Goal: Communication & Community: Share content

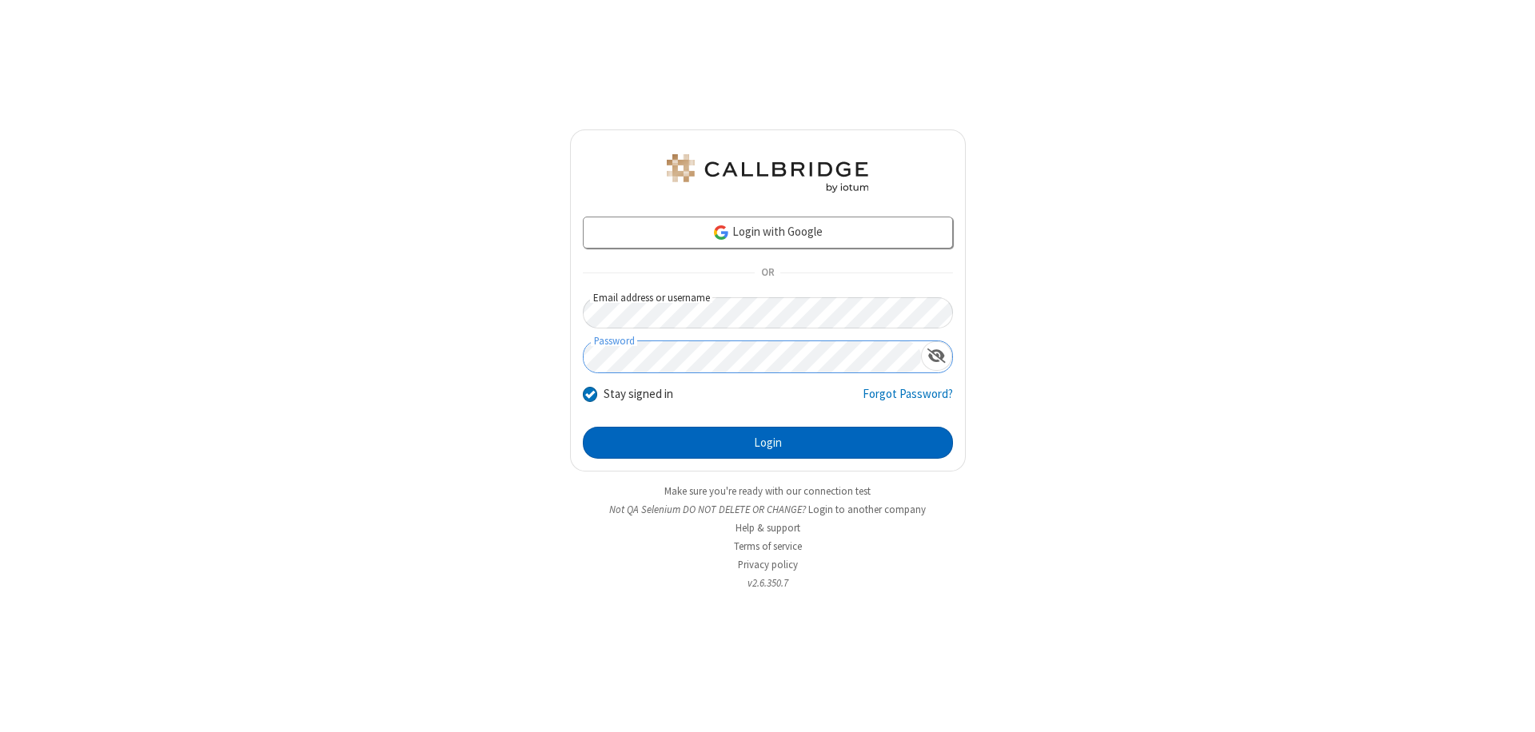
click at [767, 443] on button "Login" at bounding box center [768, 443] width 370 height 32
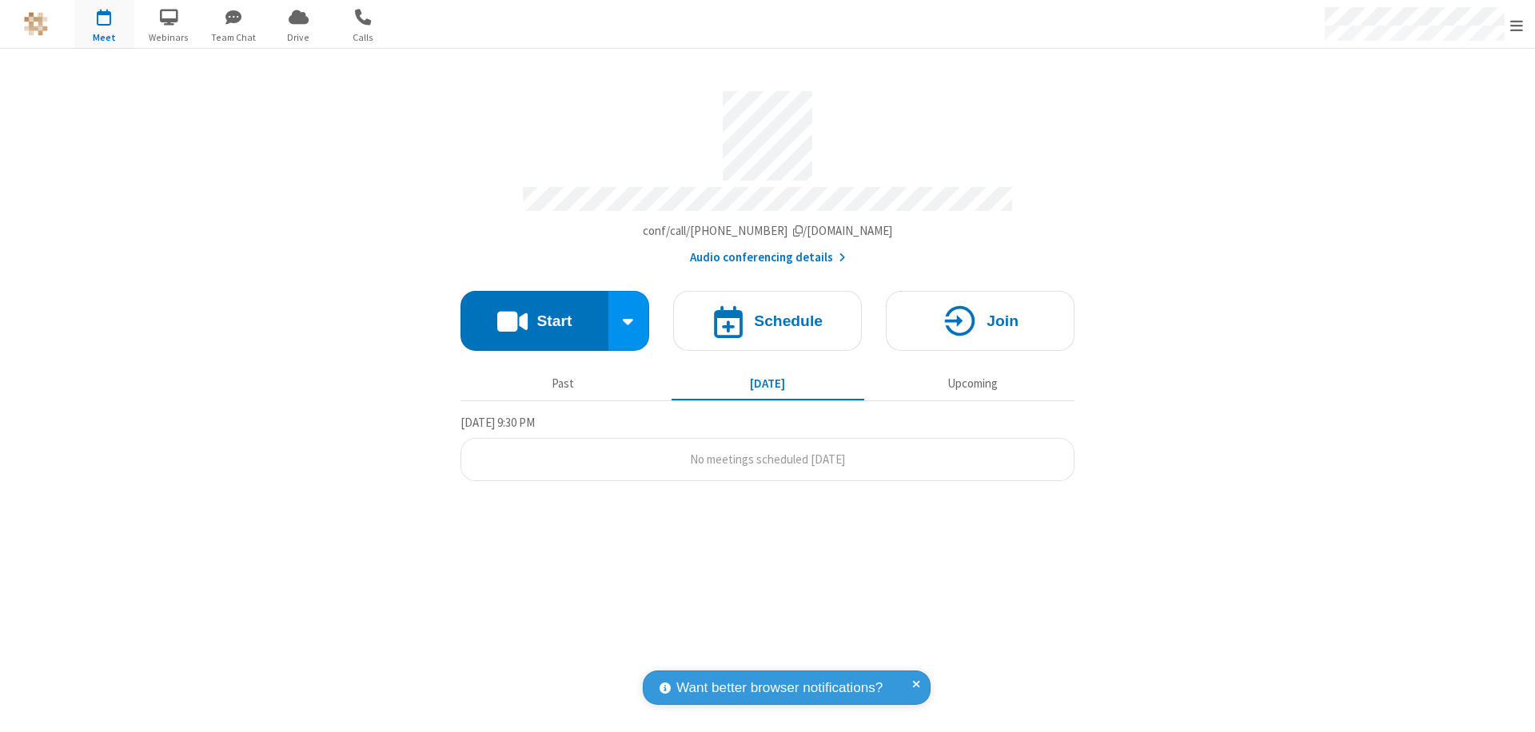
click at [534, 313] on button "Start" at bounding box center [534, 321] width 148 height 60
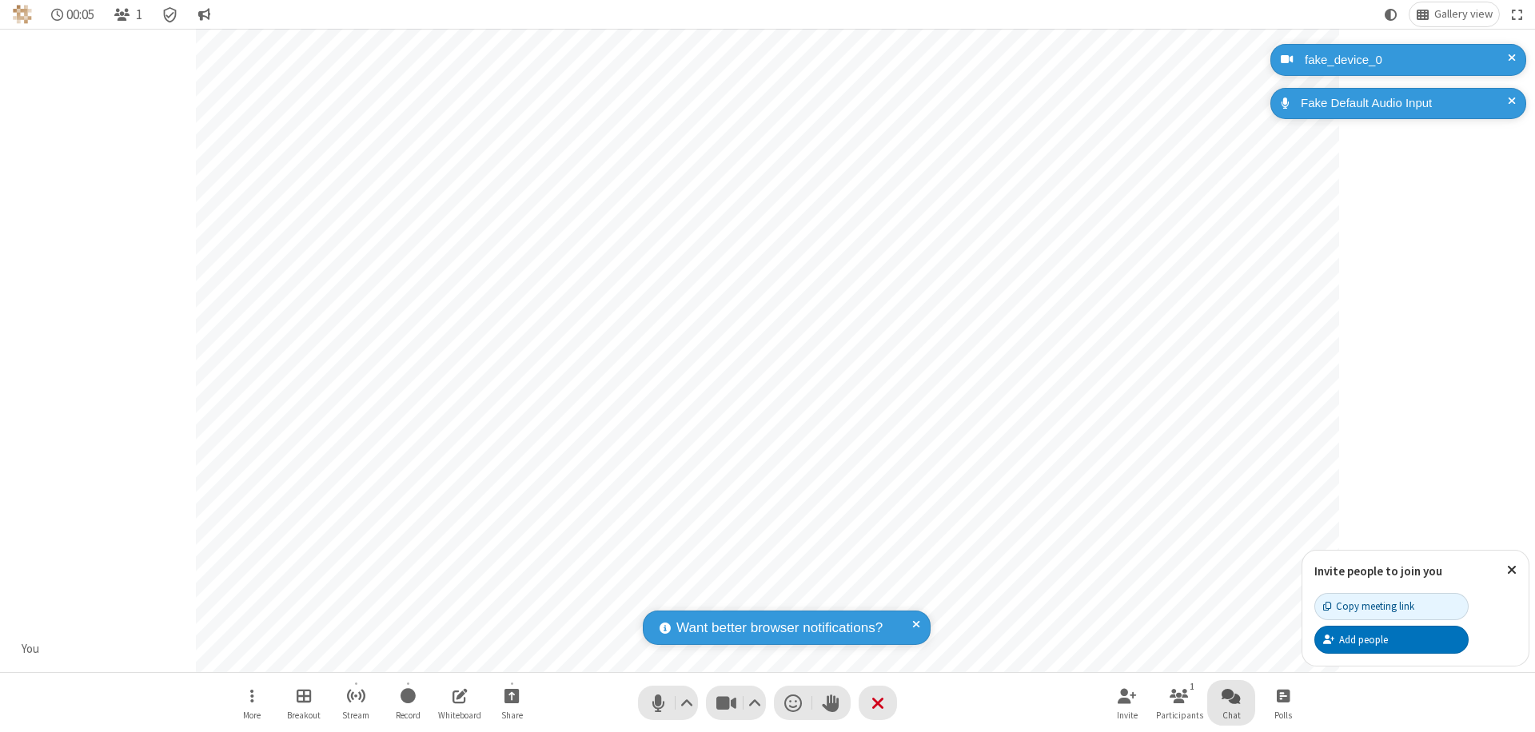
click at [1231, 695] on span "Open chat" at bounding box center [1231, 696] width 19 height 20
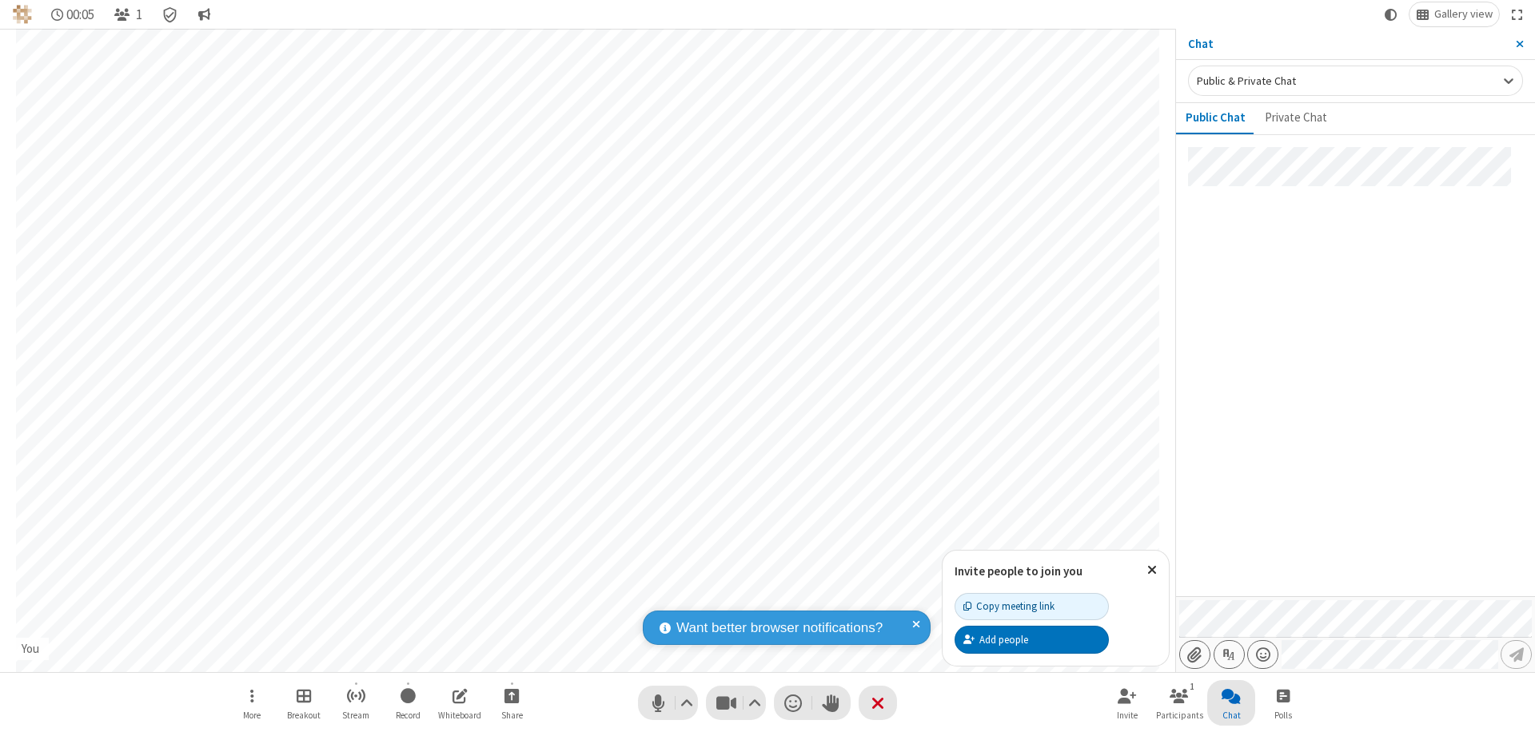
type input "C:\fakepath\doc_test.docx"
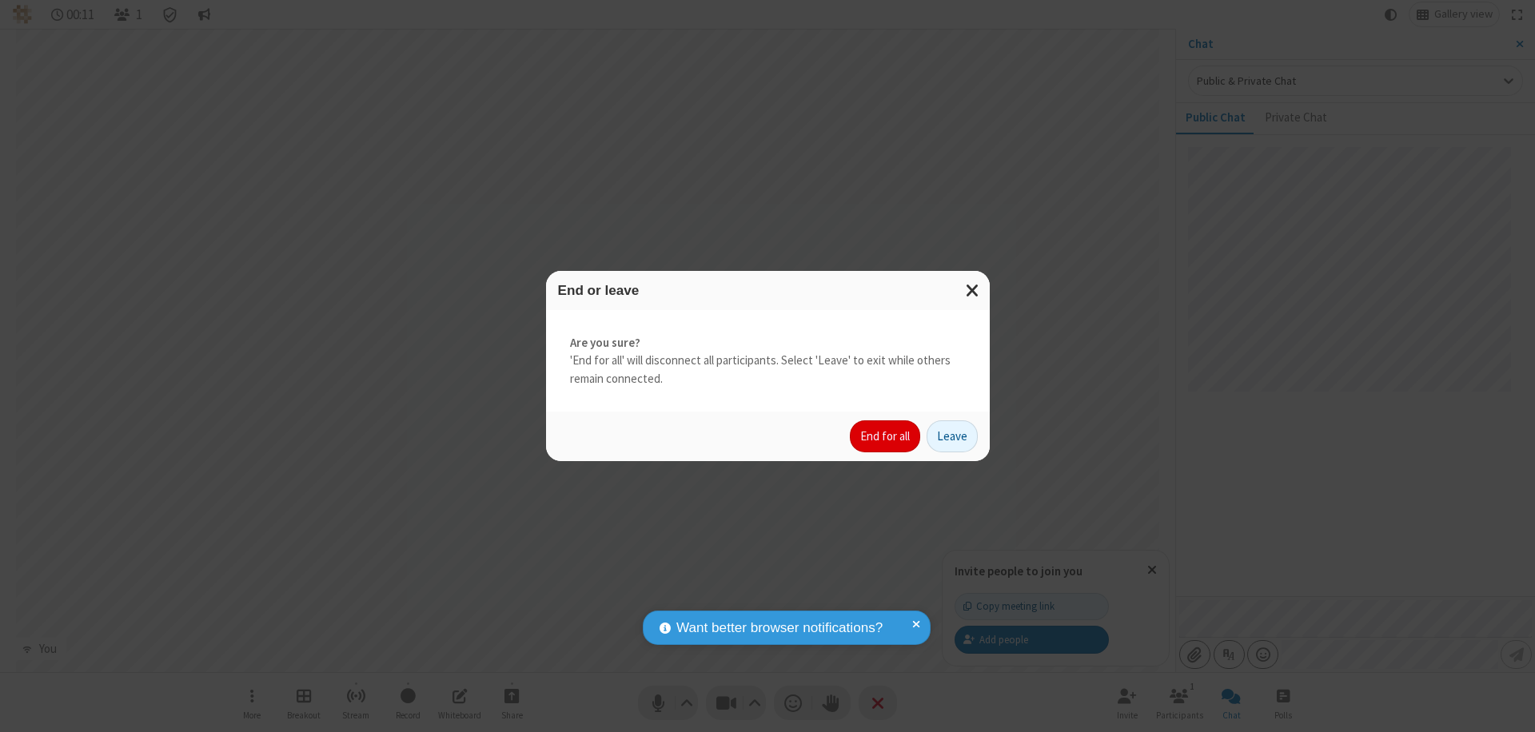
click at [886, 436] on button "End for all" at bounding box center [885, 436] width 70 height 32
